Goal: Transaction & Acquisition: Purchase product/service

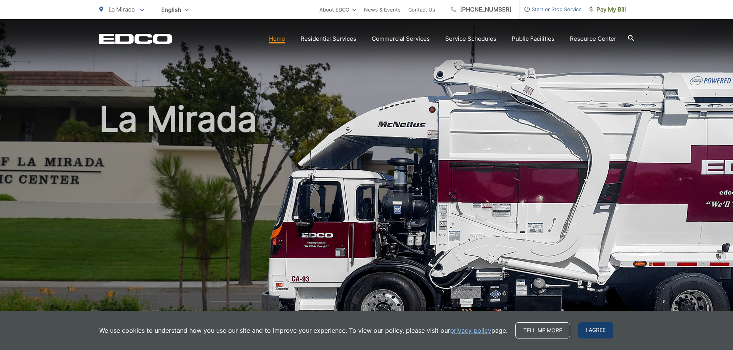
click at [588, 326] on span "I agree" at bounding box center [595, 331] width 35 height 16
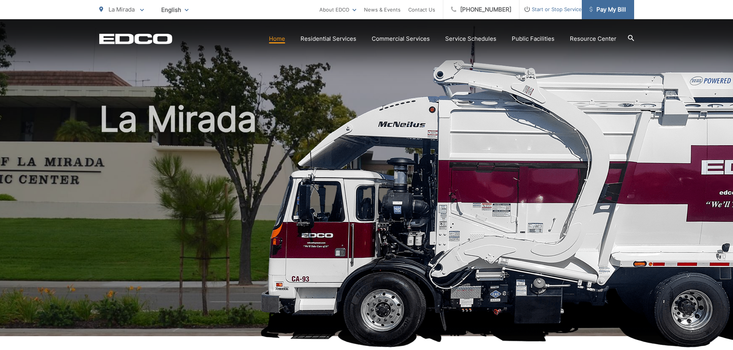
click at [610, 12] on span "Pay My Bill" at bounding box center [607, 9] width 37 height 9
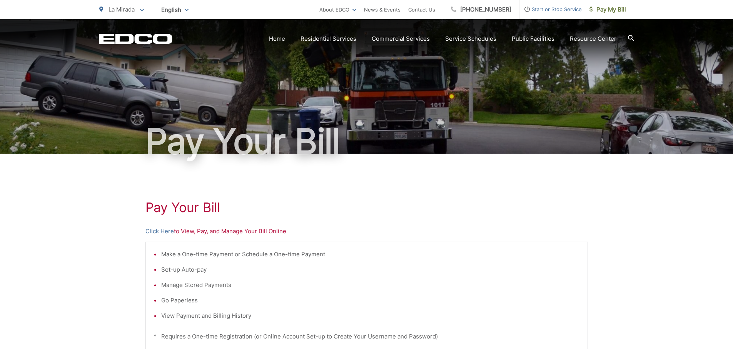
click at [561, 12] on span "Start or Stop Service" at bounding box center [550, 9] width 62 height 9
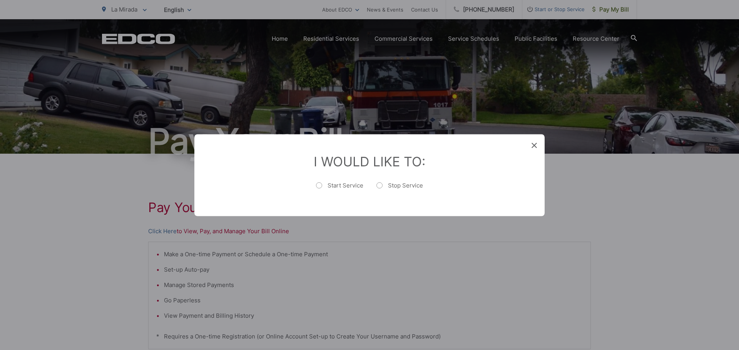
click at [533, 140] on div "I Would Like To: Start Service Stop Service" at bounding box center [369, 175] width 350 height 82
click at [536, 145] on icon at bounding box center [533, 145] width 5 height 5
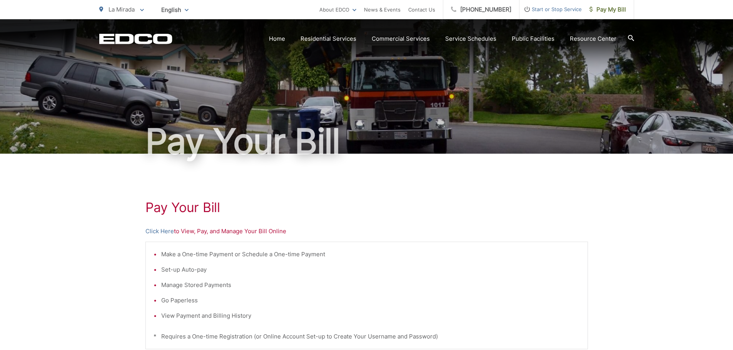
click at [647, 265] on div "Pay Your [PERSON_NAME] Here to View, Pay, and Manage Your Bill Online Make a On…" at bounding box center [366, 326] width 733 height 345
